Goal: Navigation & Orientation: Find specific page/section

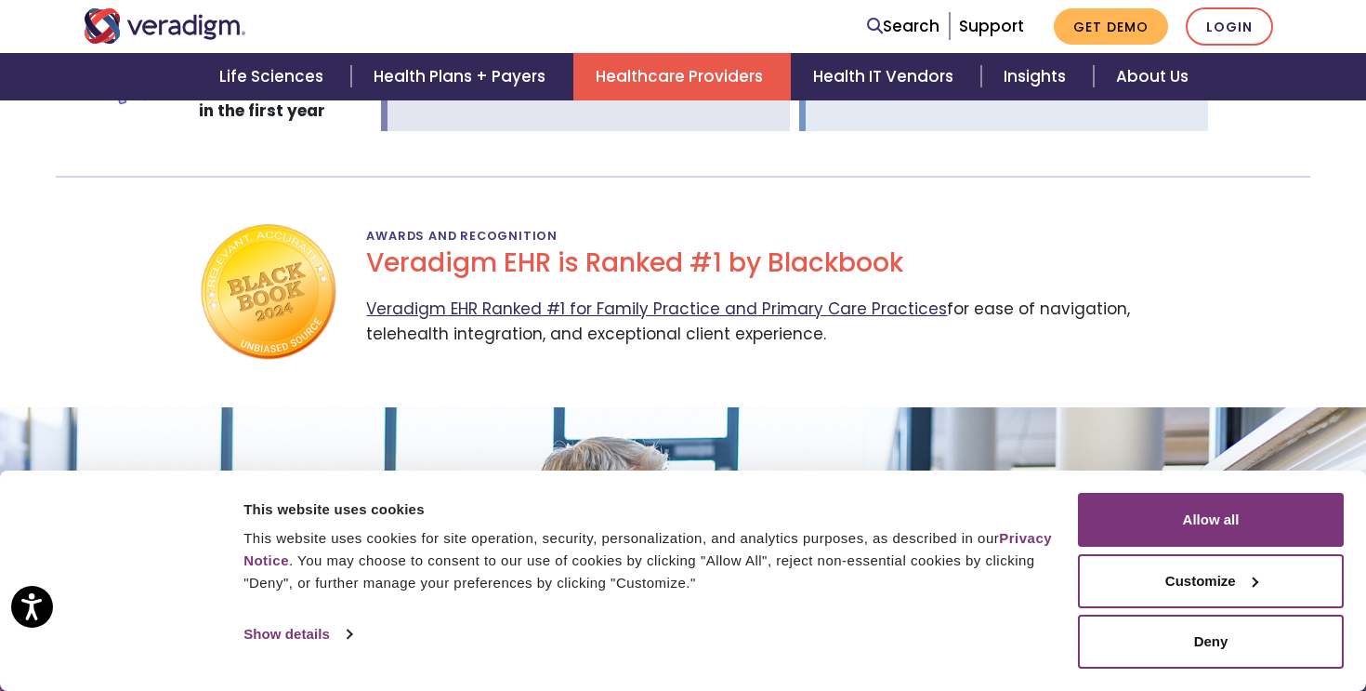
scroll to position [3092, 0]
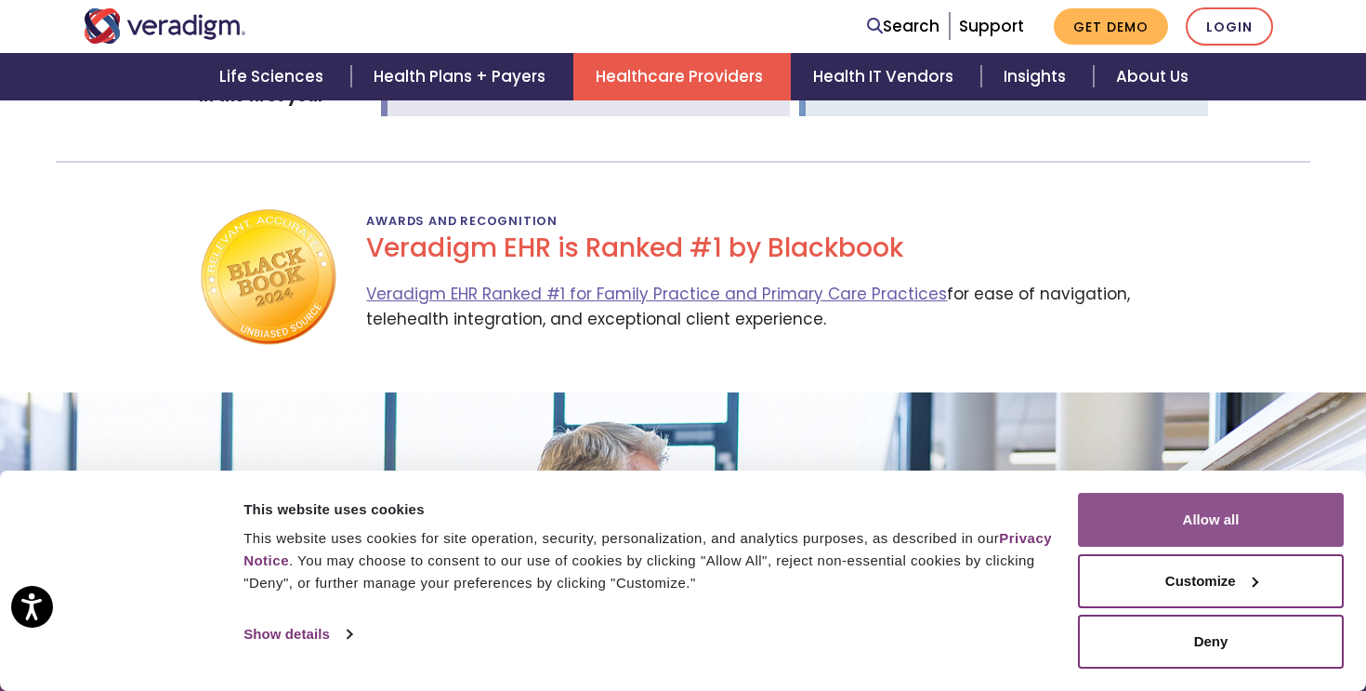
click at [1261, 541] on button "Allow all" at bounding box center [1211, 520] width 266 height 54
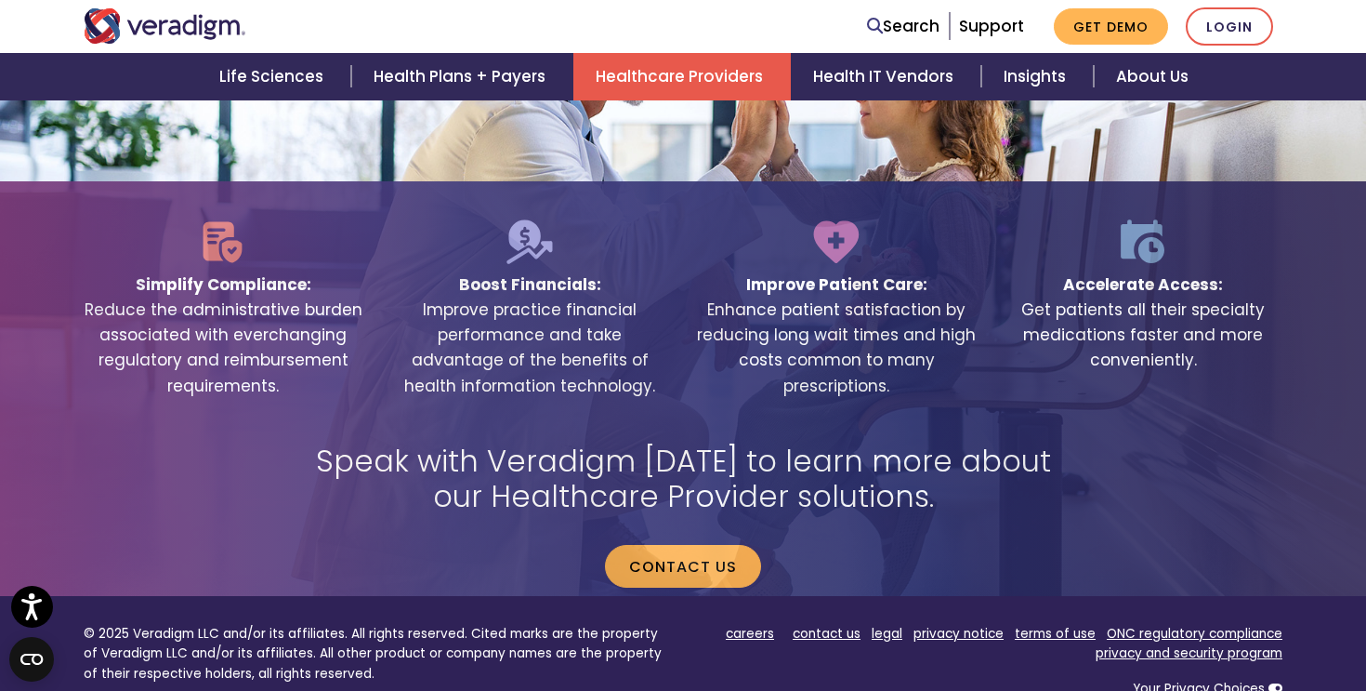
scroll to position [3848, 0]
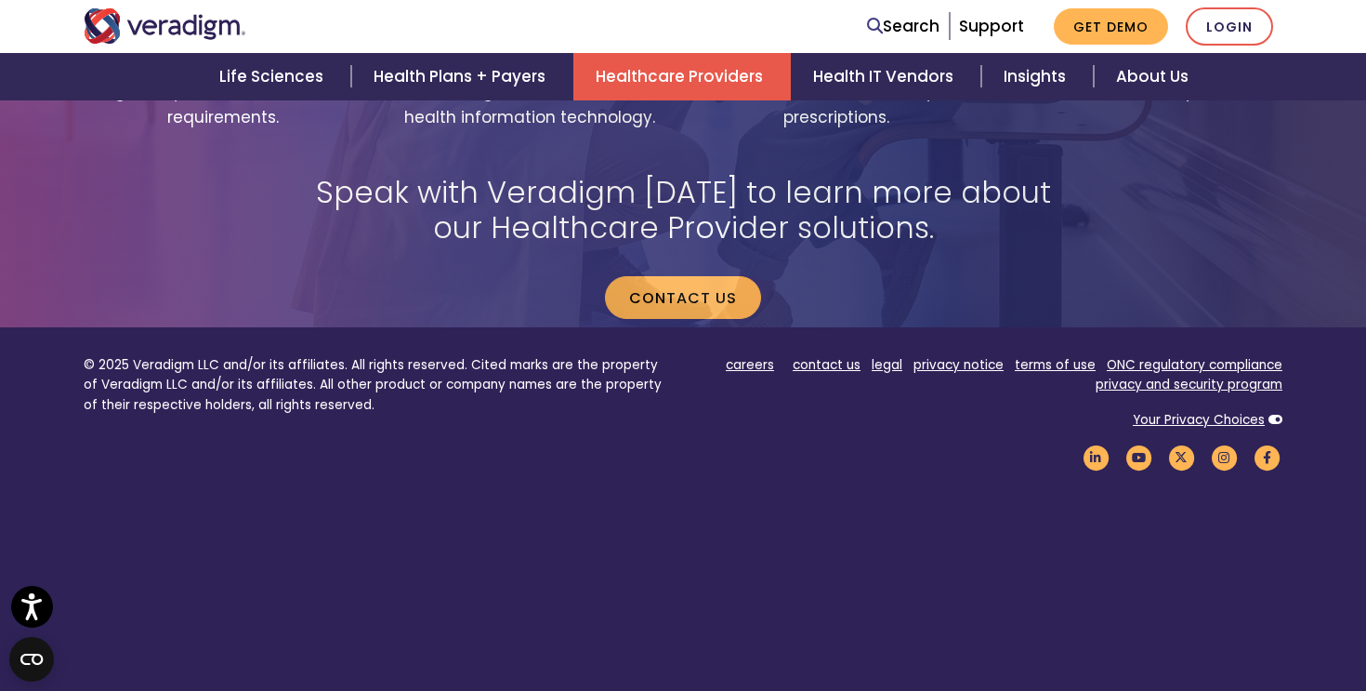
click at [744, 355] on li "careers" at bounding box center [750, 365] width 48 height 20
click at [751, 356] on link "careers" at bounding box center [750, 365] width 48 height 18
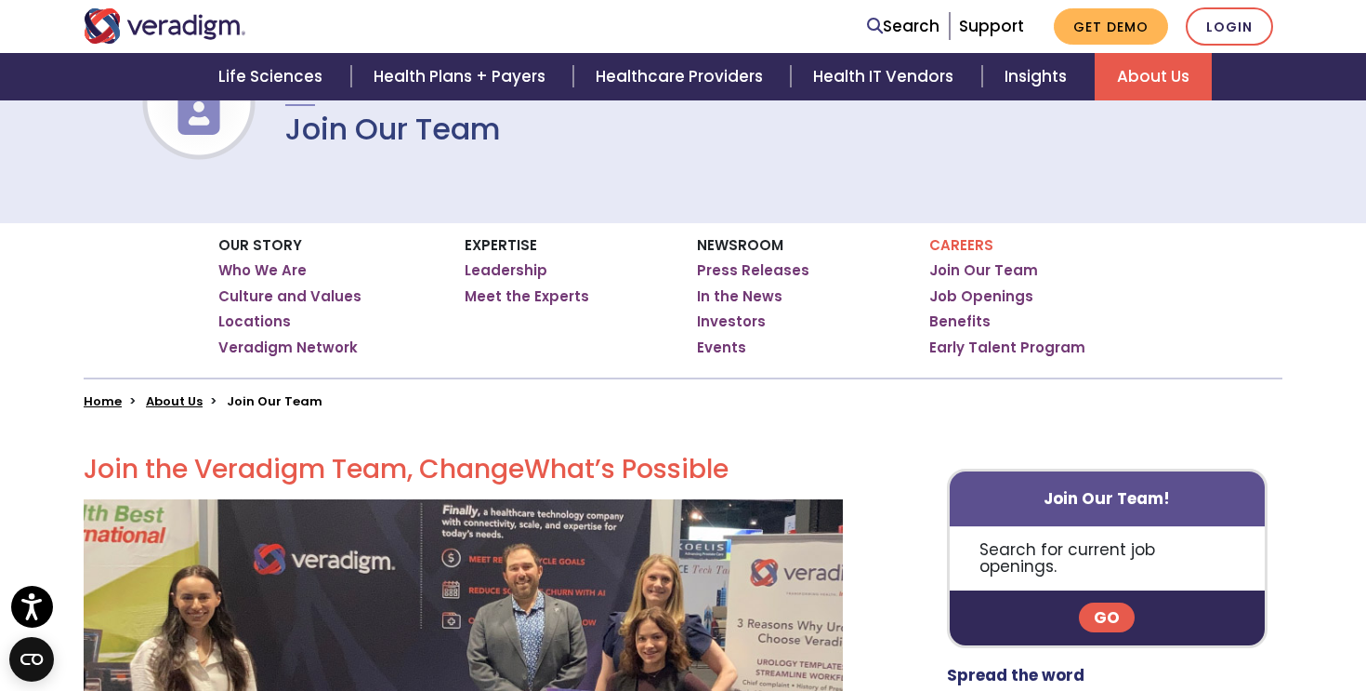
scroll to position [185, 0]
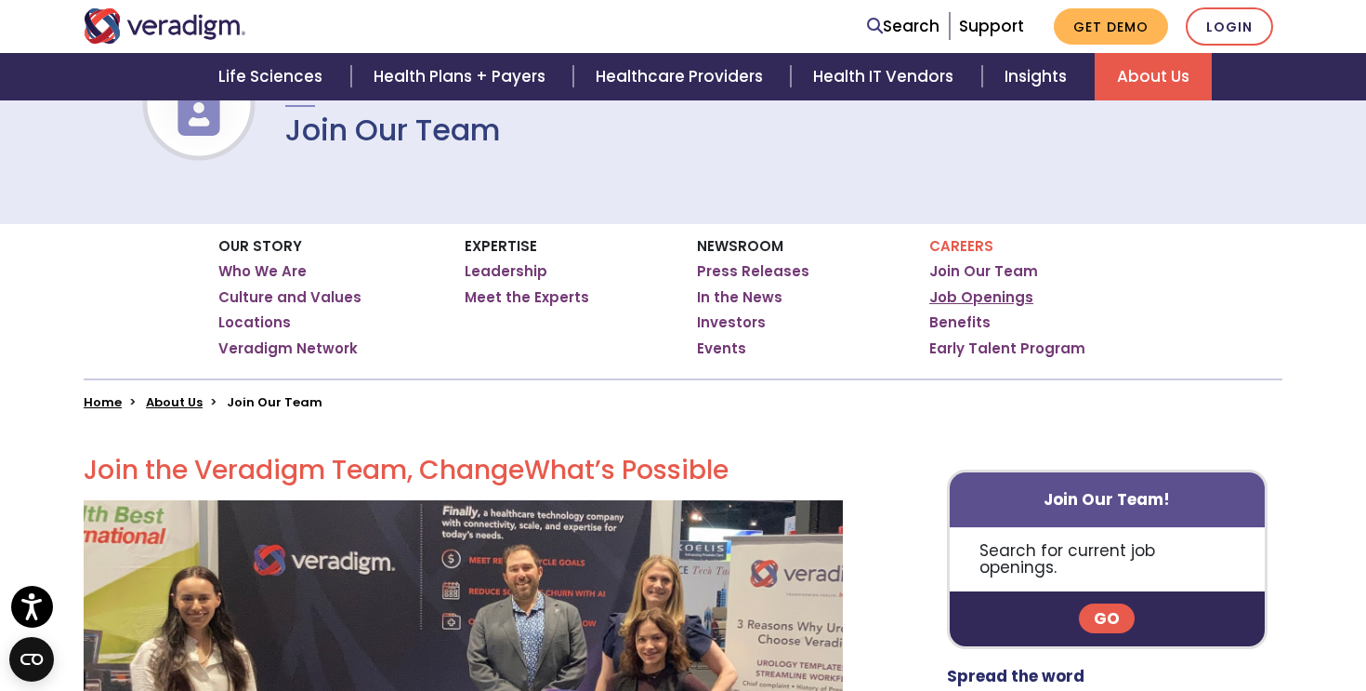
click at [944, 289] on link "Job Openings" at bounding box center [982, 297] width 104 height 19
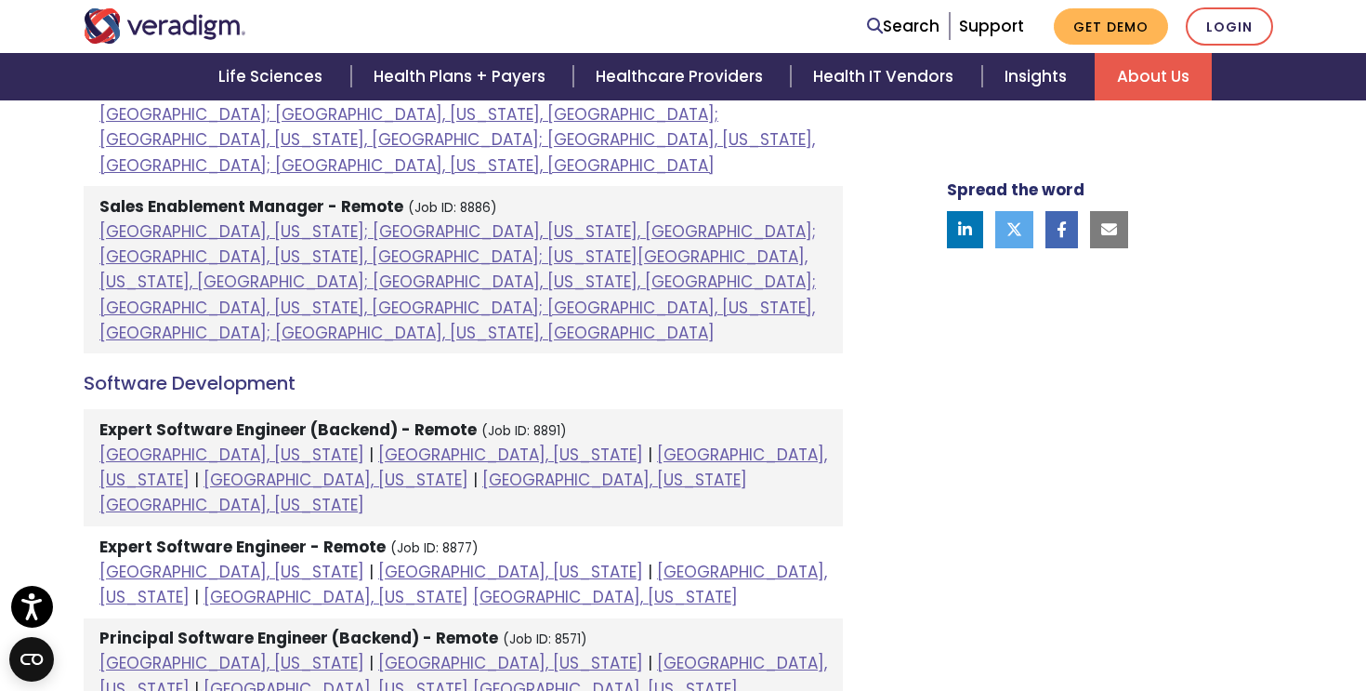
scroll to position [2190, 0]
